Goal: Navigation & Orientation: Find specific page/section

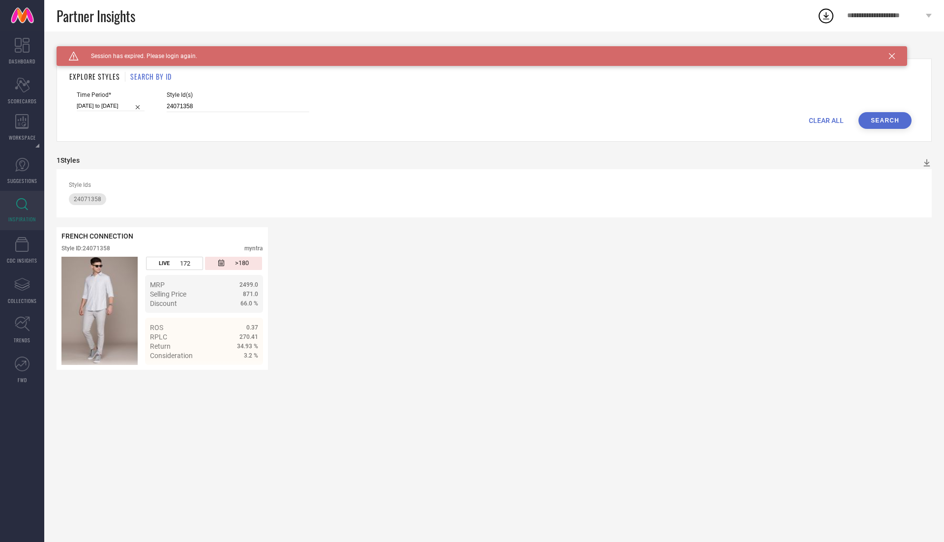
click at [24, 20] on link at bounding box center [22, 15] width 44 height 31
